Goal: Check status: Check status

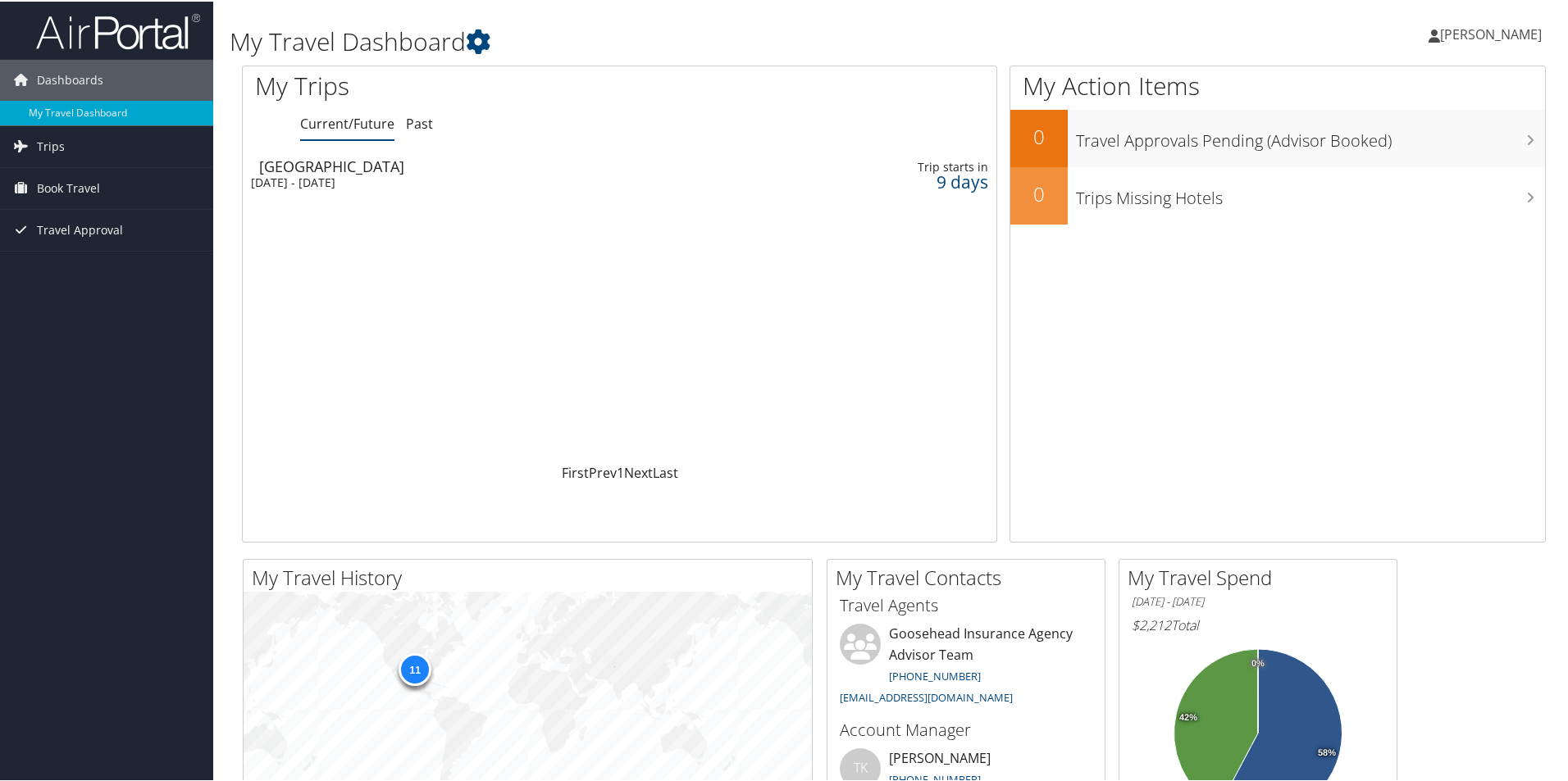
click at [404, 212] on div "Loading... Nashville Wed 22 Oct 2025 - Fri 24 Oct 2025 Trip starts in 9 days" at bounding box center [619, 305] width 753 height 312
click at [52, 142] on span "Trips" at bounding box center [51, 145] width 28 height 41
click at [61, 177] on link "Current/Future Trips" at bounding box center [107, 178] width 213 height 24
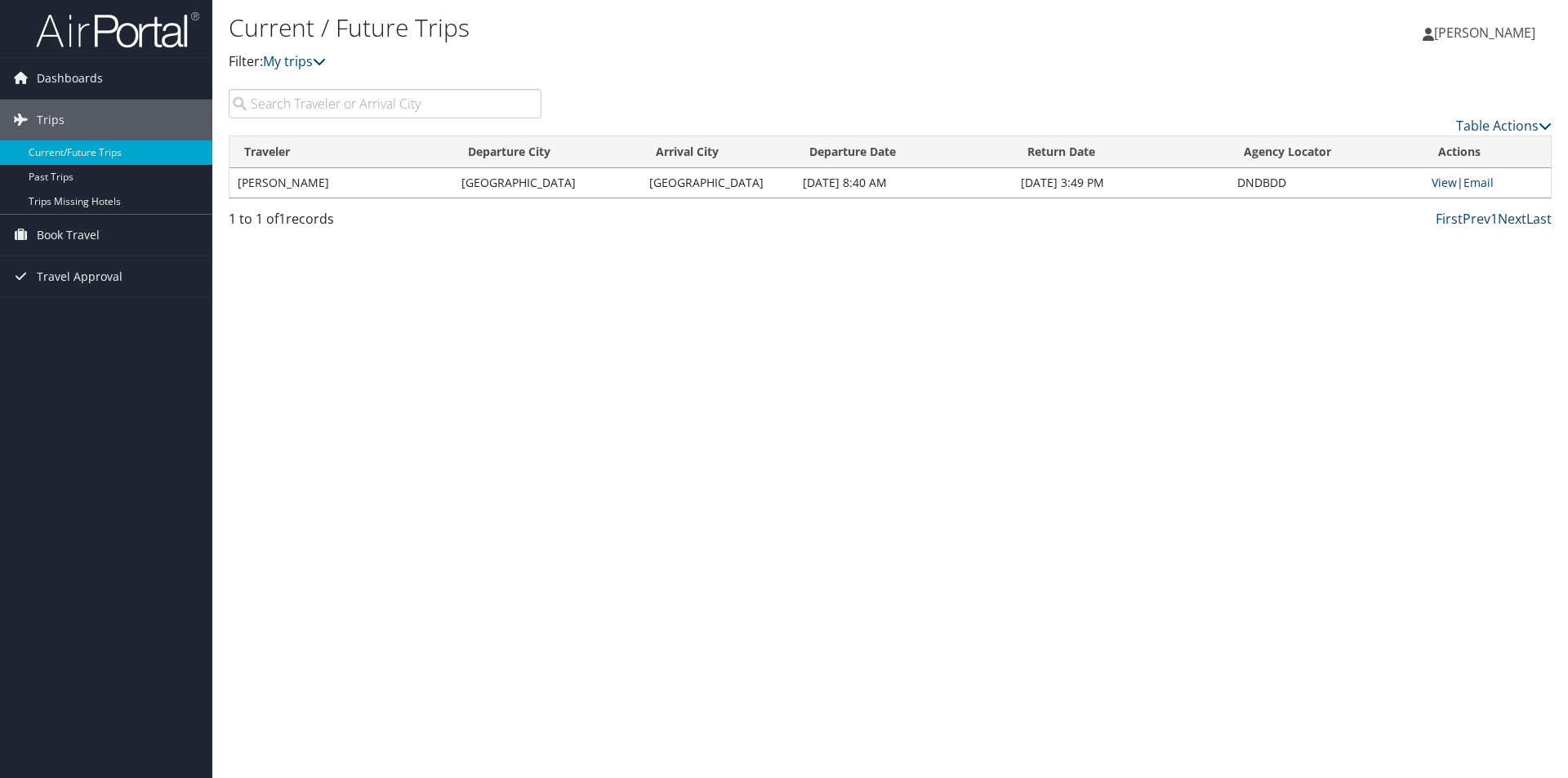
click at [1442, 187] on link "View" at bounding box center [1444, 183] width 25 height 16
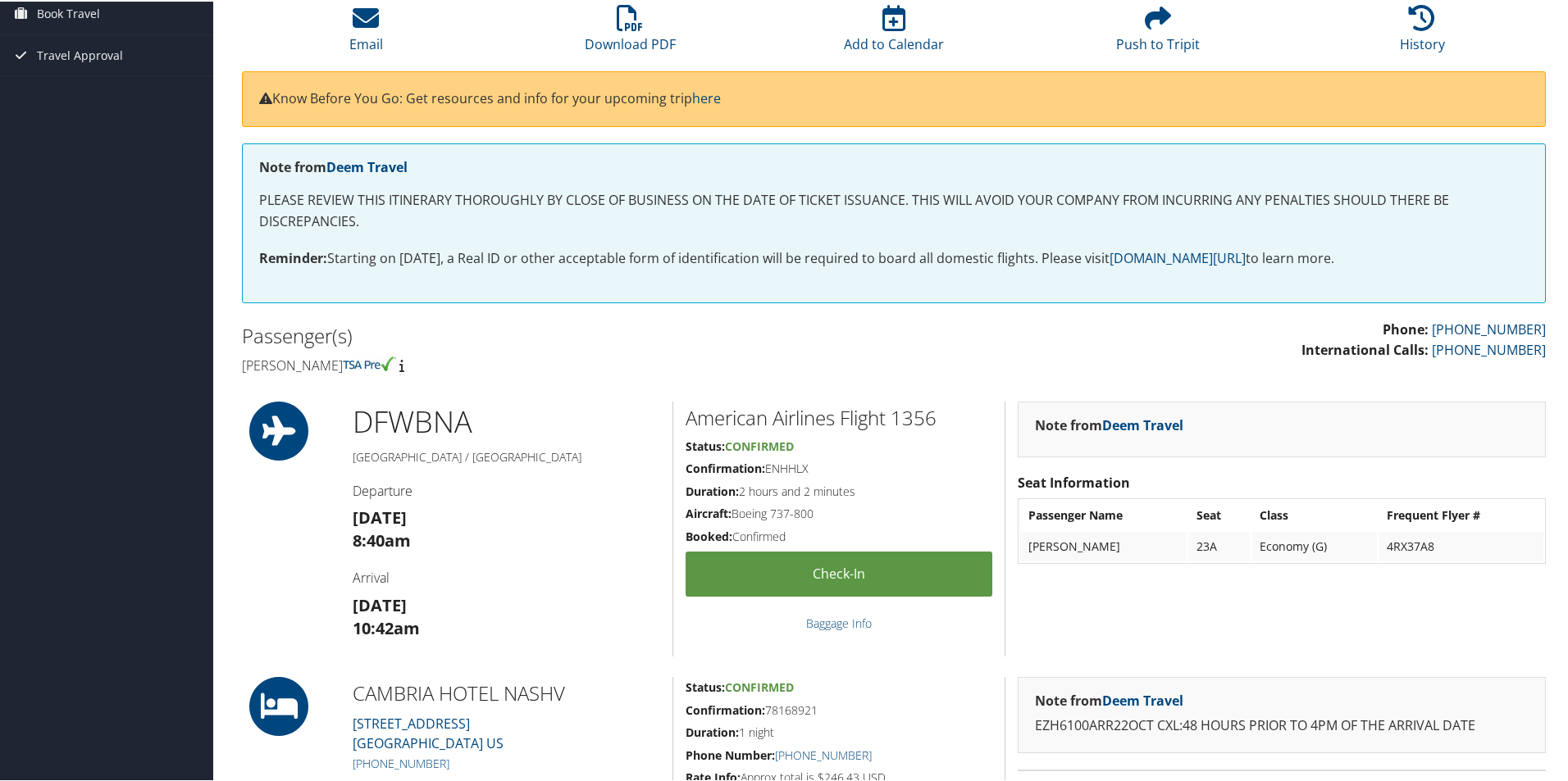
scroll to position [82, 0]
